Goal: Submit feedback/report problem

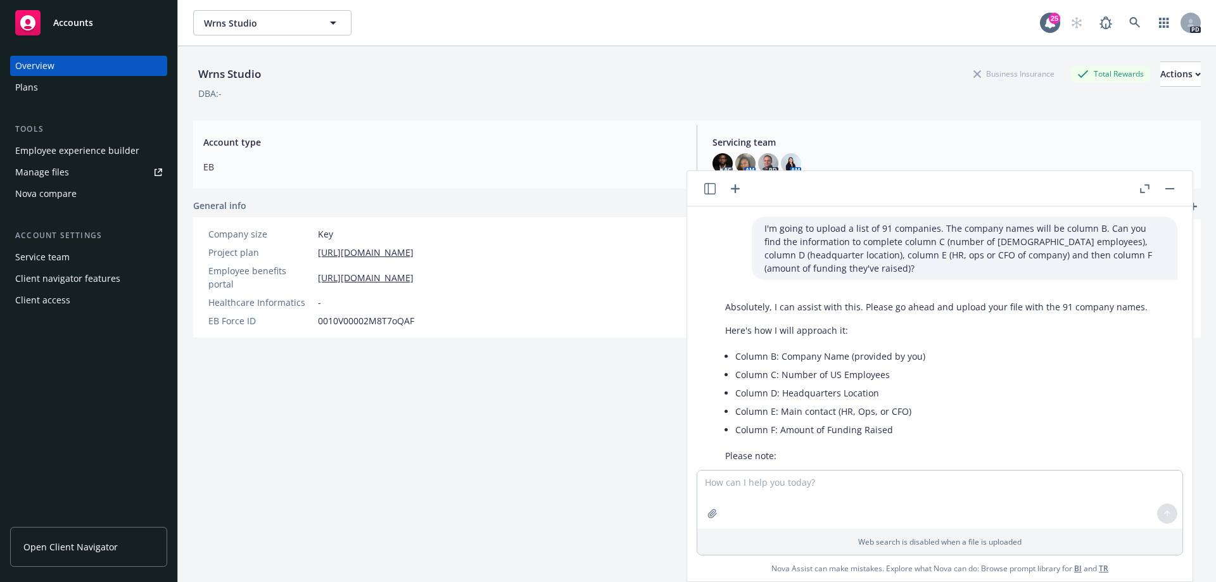
scroll to position [3908, 10]
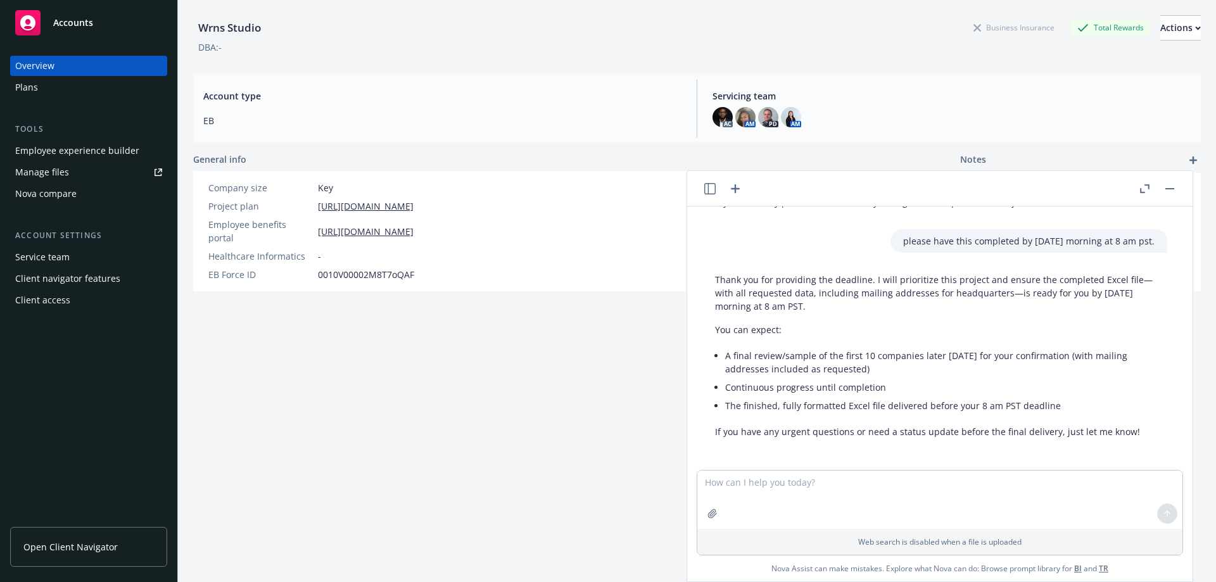
click at [867, 503] on textarea at bounding box center [940, 500] width 485 height 58
